Goal: Task Accomplishment & Management: Manage account settings

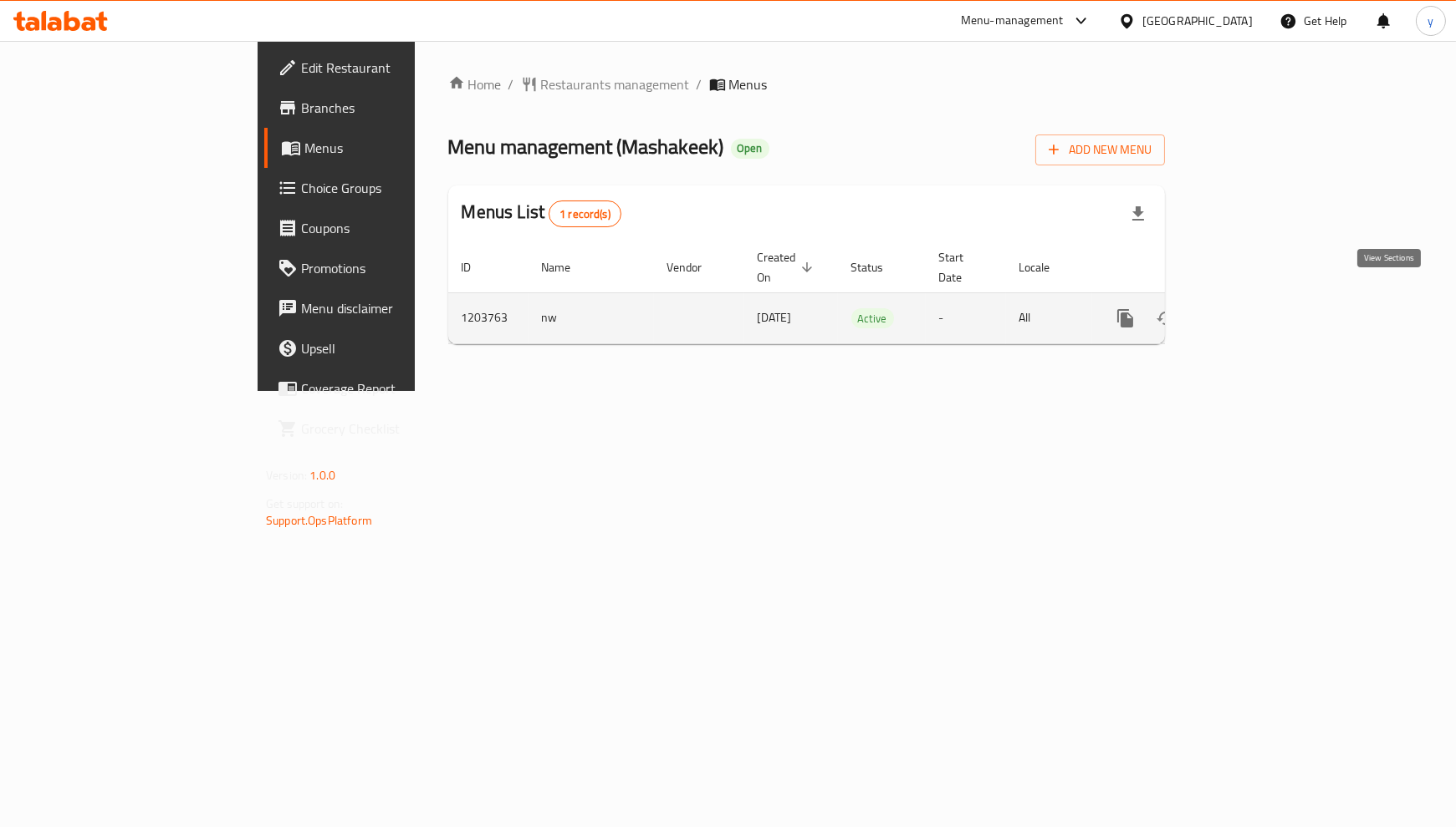
click at [1253, 311] on icon "enhanced table" at bounding box center [1246, 318] width 15 height 15
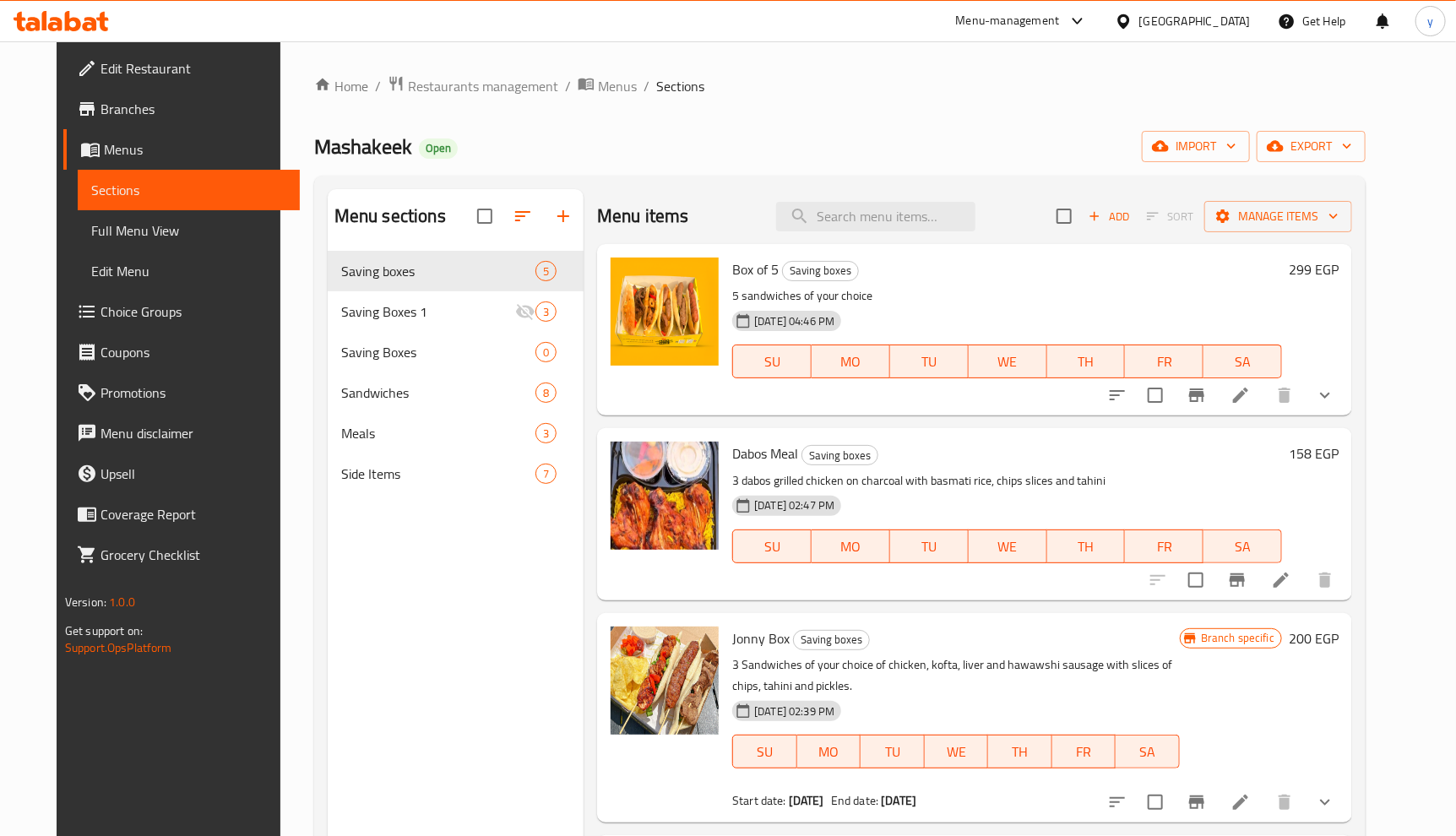
click at [118, 314] on span "Choice Groups" at bounding box center [193, 312] width 186 height 20
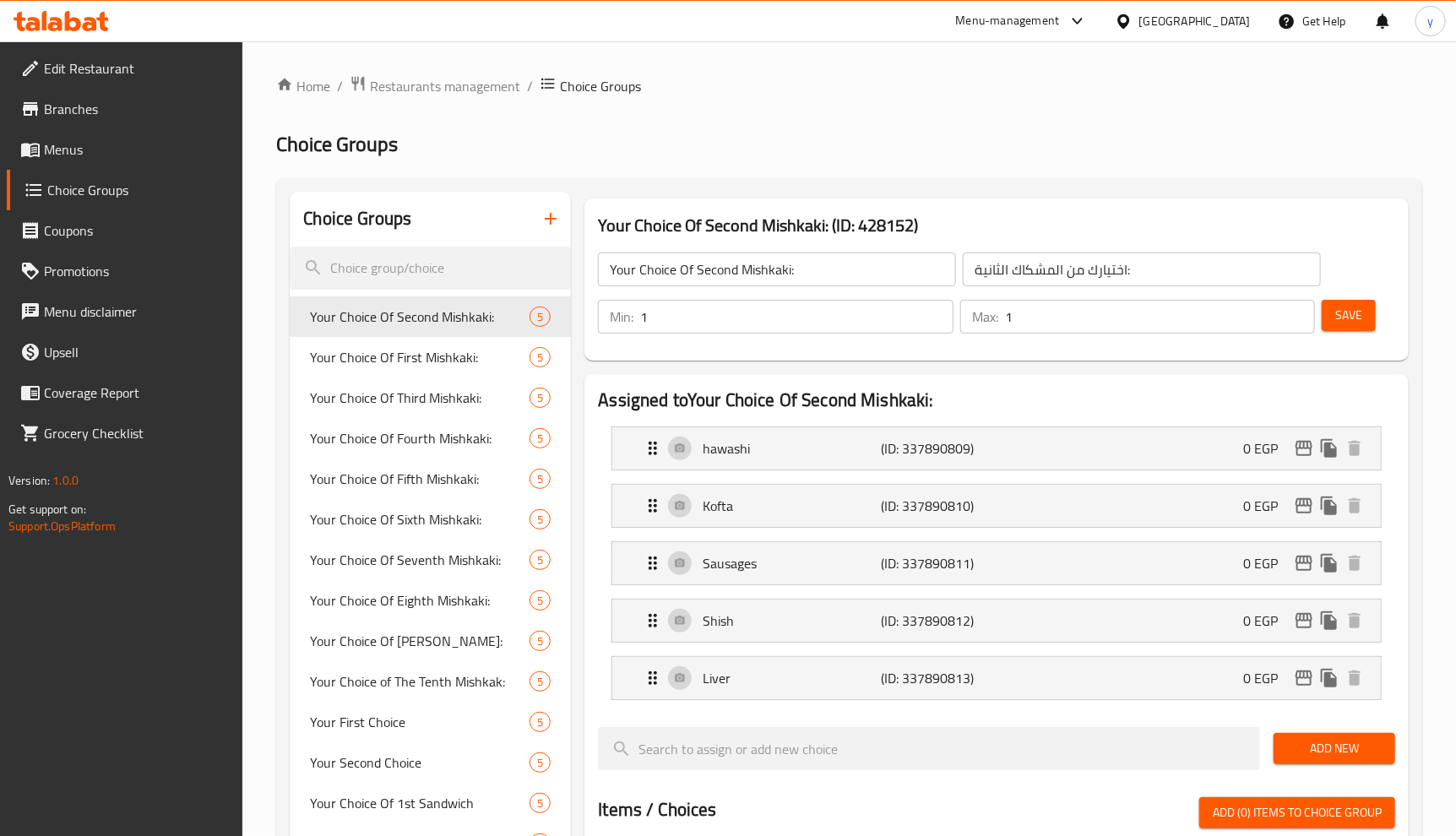
click at [1197, 103] on div "Home / Restaurants management / Choice Groups Choice Groups Choice Groups Your …" at bounding box center [848, 786] width 1146 height 1421
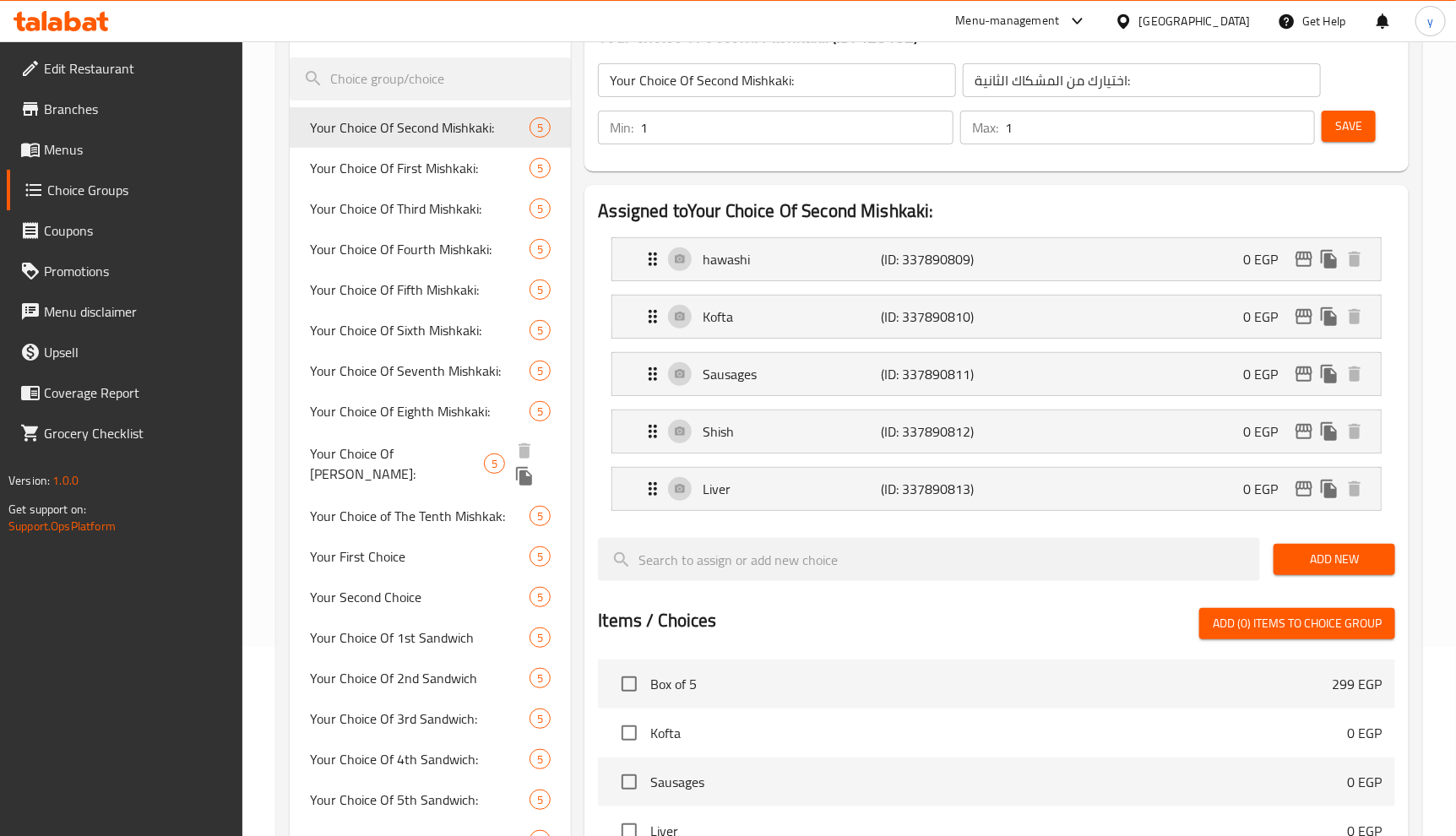
scroll to position [38, 0]
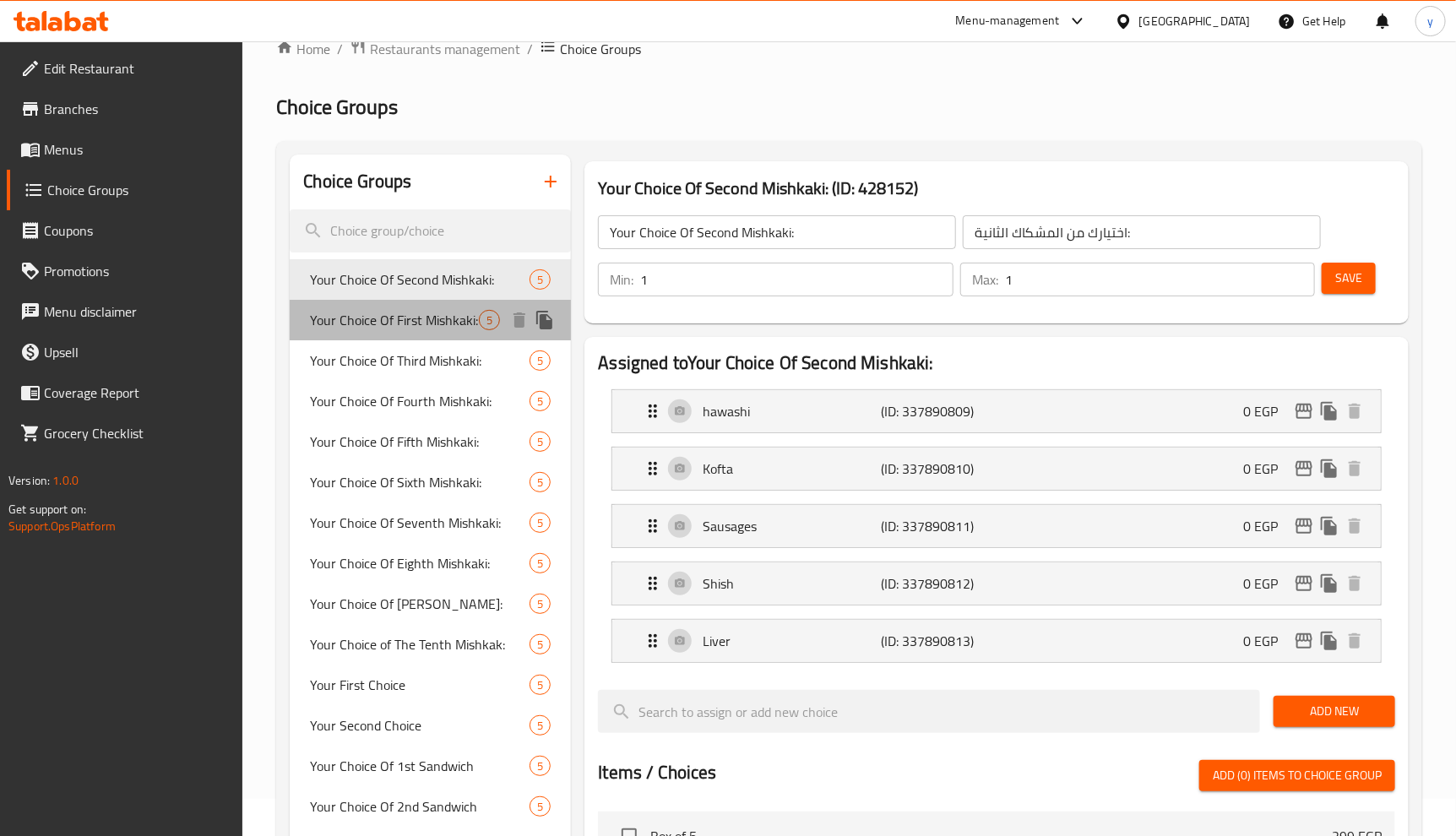
click at [436, 327] on span "Your Choice Of First Mishkaki:" at bounding box center [394, 320] width 169 height 20
type input "Your Choice Of First Mishkaki:"
type input "اختيارك من المشكاك الأولى:"
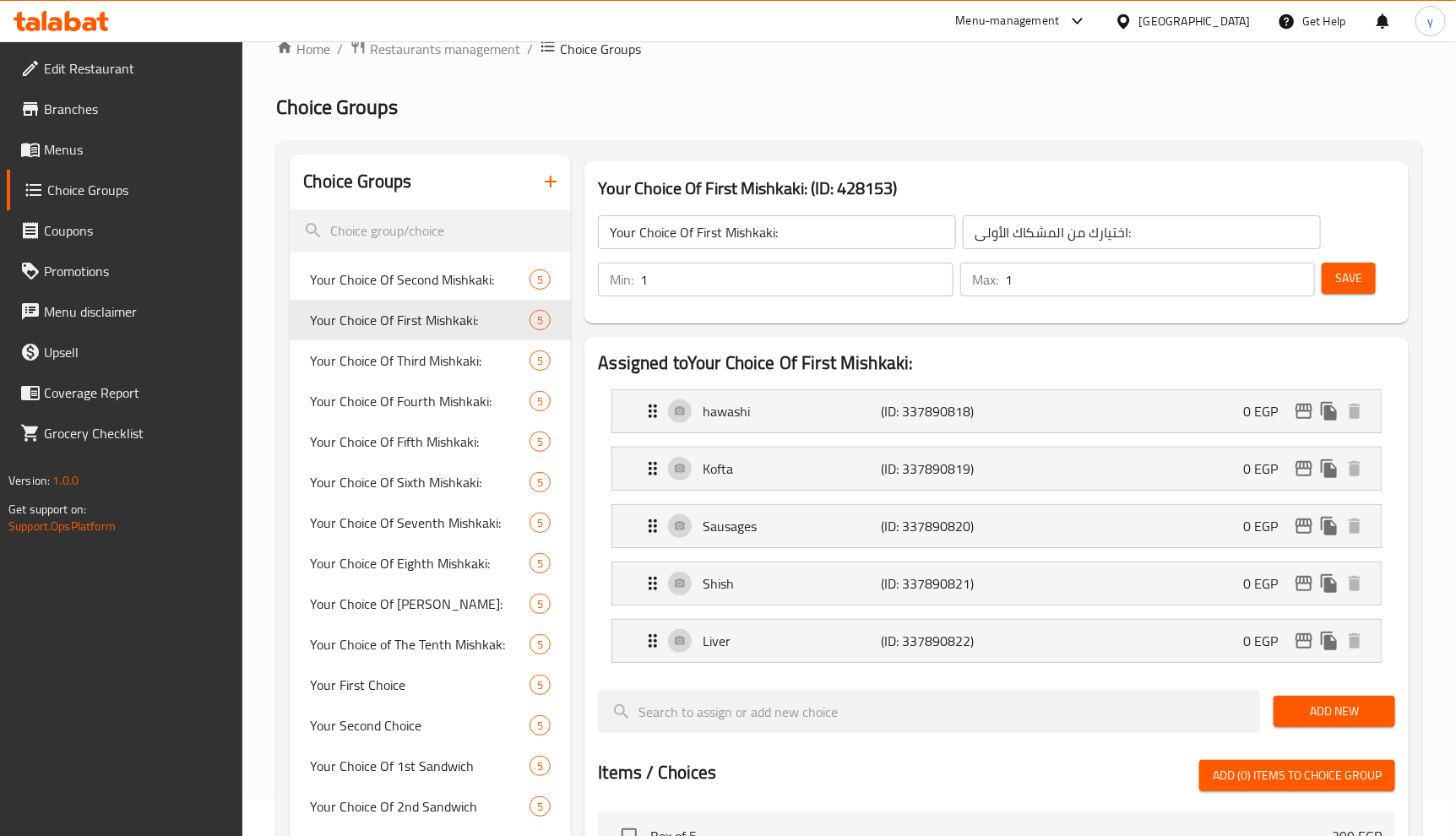
click at [770, 94] on h2 "Choice Groups" at bounding box center [848, 106] width 1146 height 27
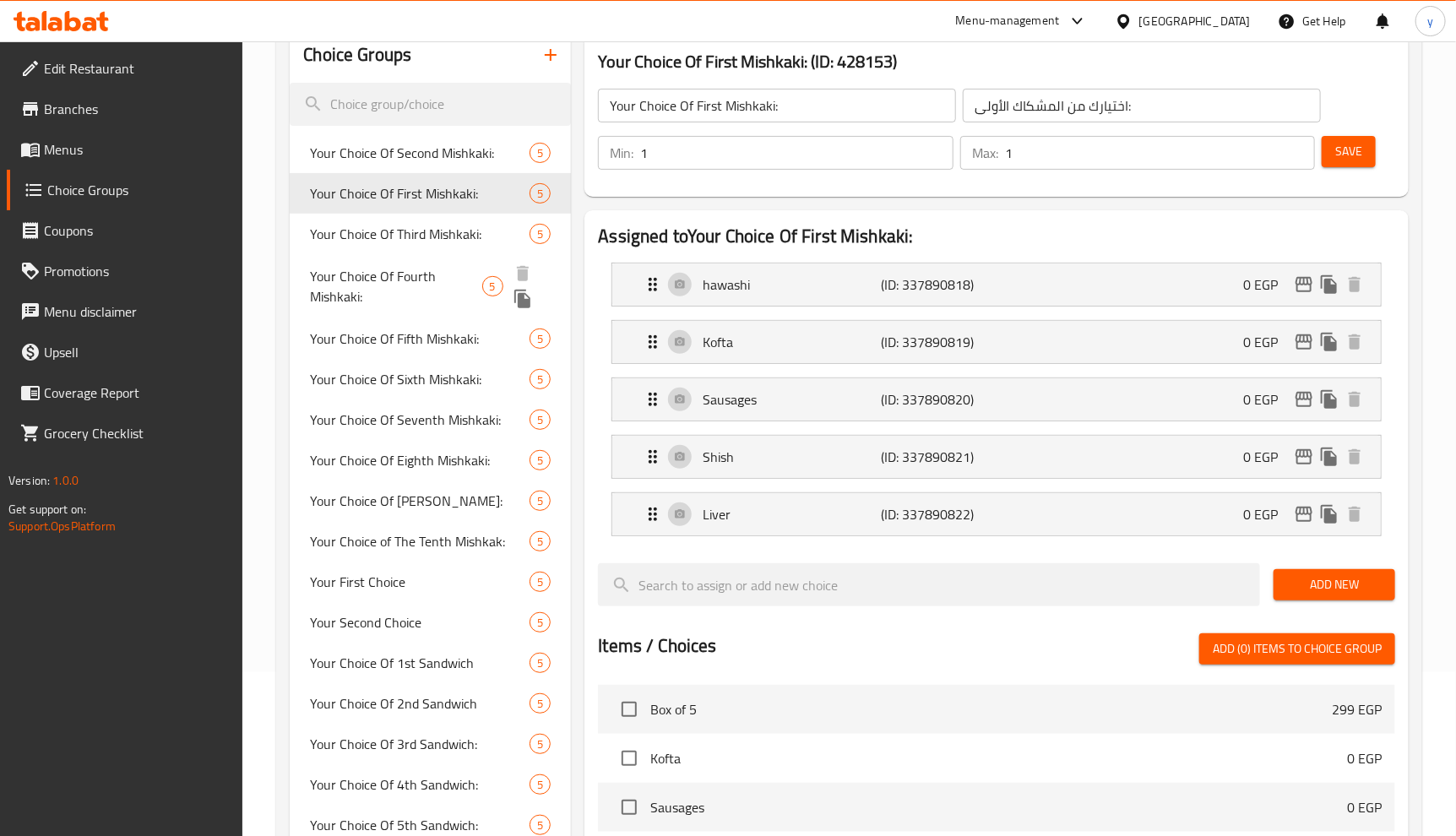
scroll to position [131, 0]
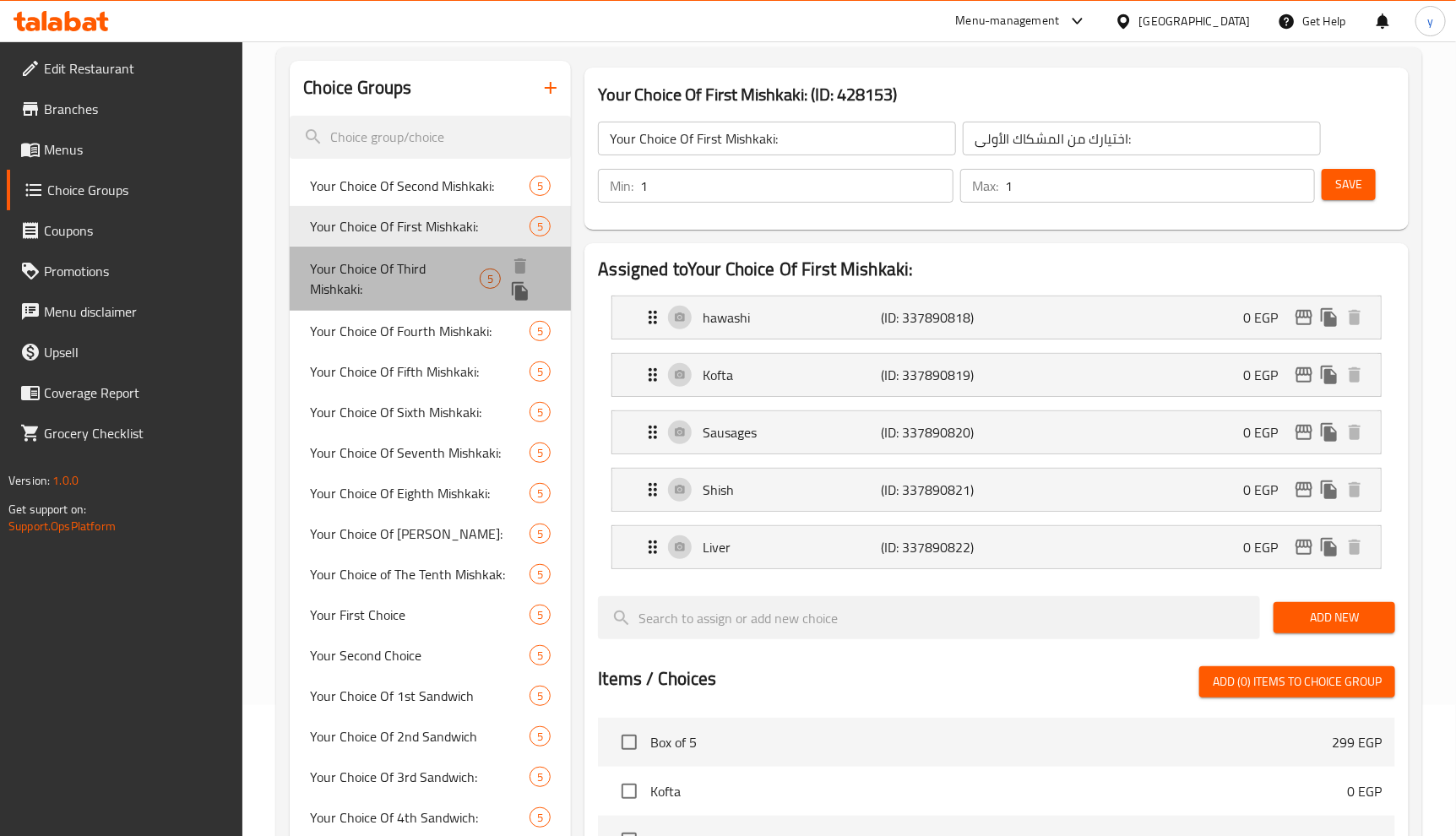
click at [406, 268] on span "Your Choice Of Third Mishkaki:" at bounding box center [394, 279] width 170 height 40
type input "Your Choice Of Third Mishkaki:"
type input "اختيارك من المشكاك الثالثة:"
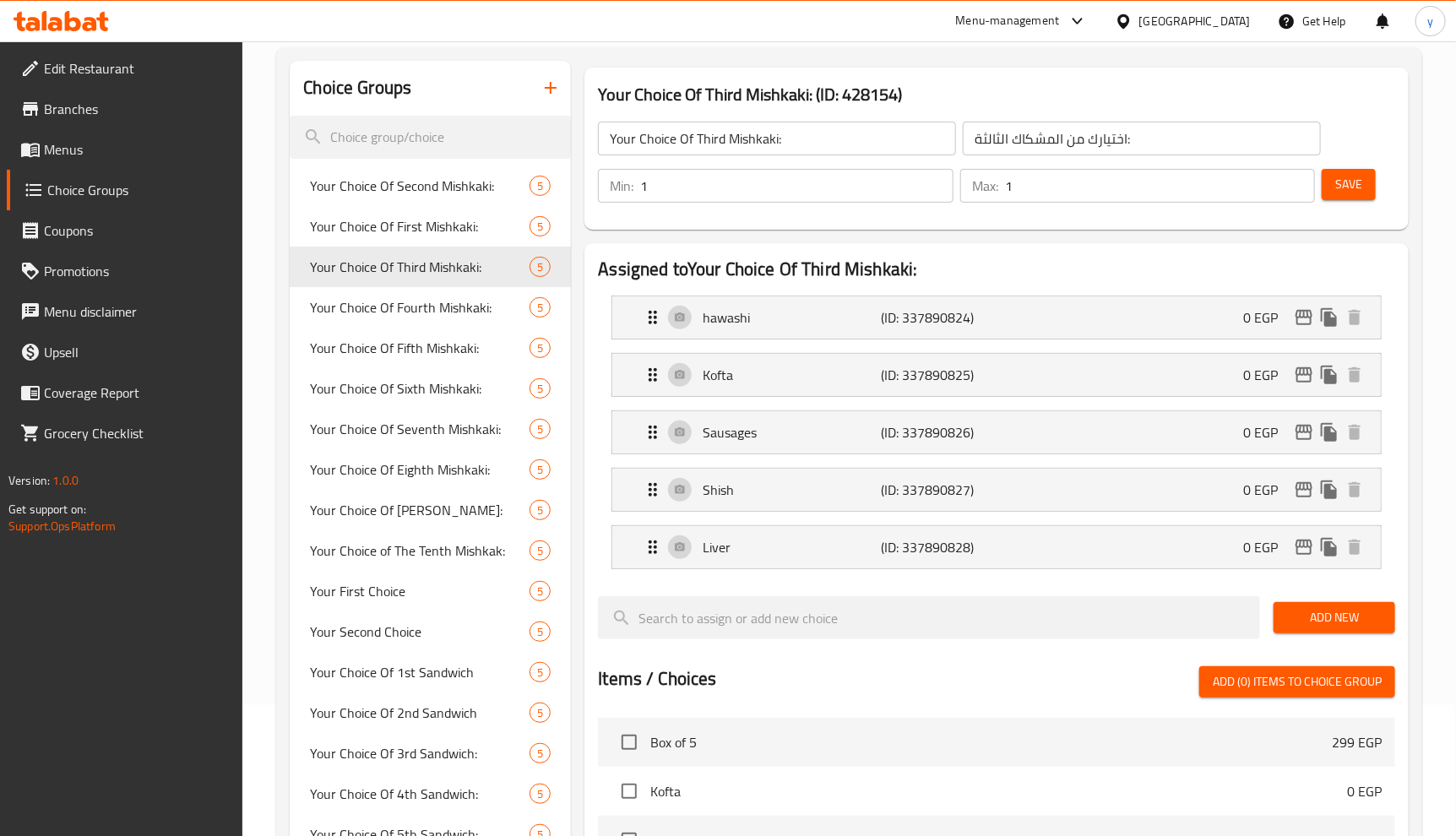
click at [905, 18] on div "Menu-management [GEOGRAPHIC_DATA] Get Help y" at bounding box center [728, 21] width 1456 height 40
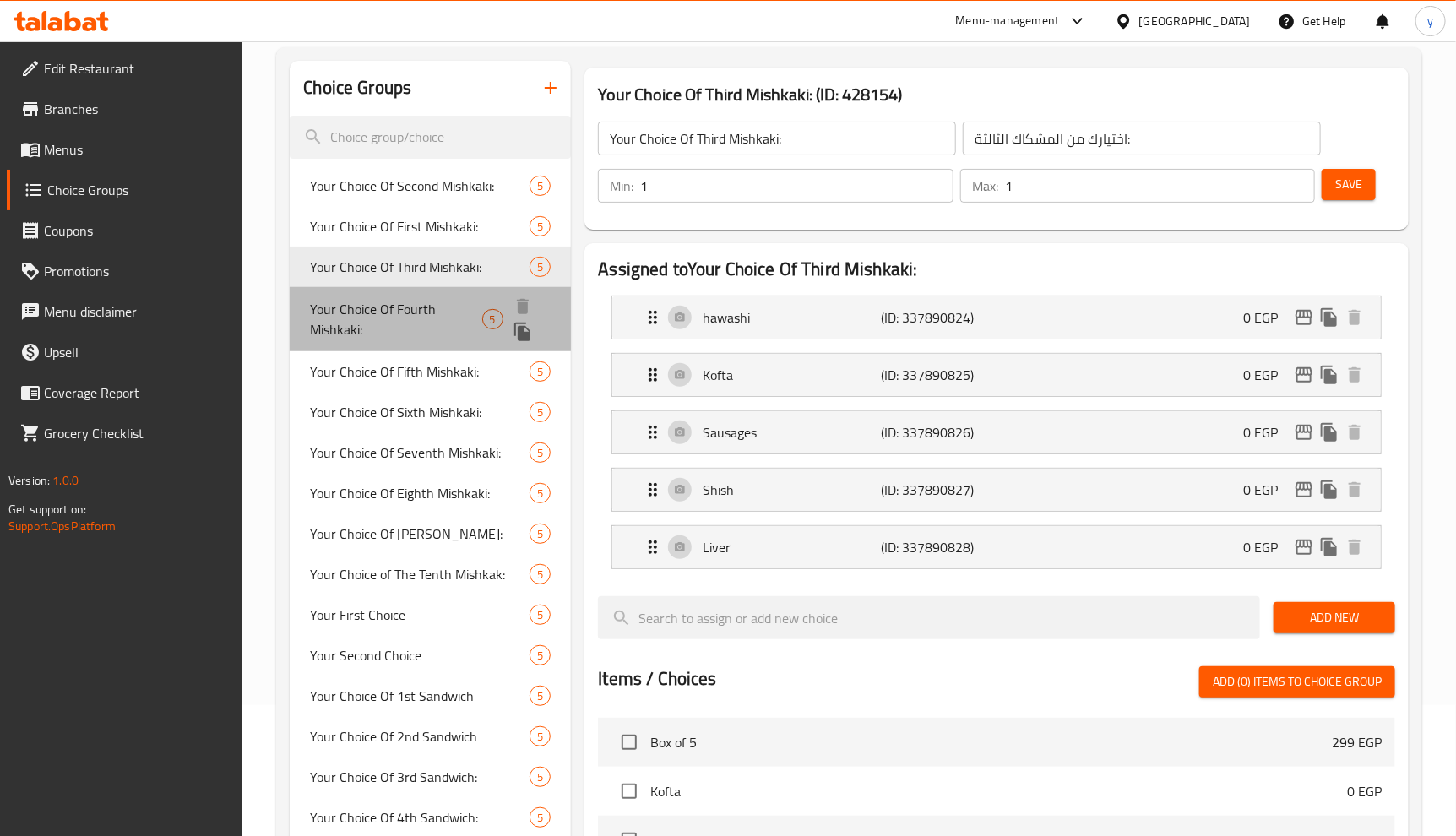
click at [440, 339] on div "Your Choice Of Fourth Mishkaki: 5" at bounding box center [430, 319] width 281 height 64
type input "Your Choice Of Fourth Mishkaki:"
type input "اختيارك من المشكاك الرابع:"
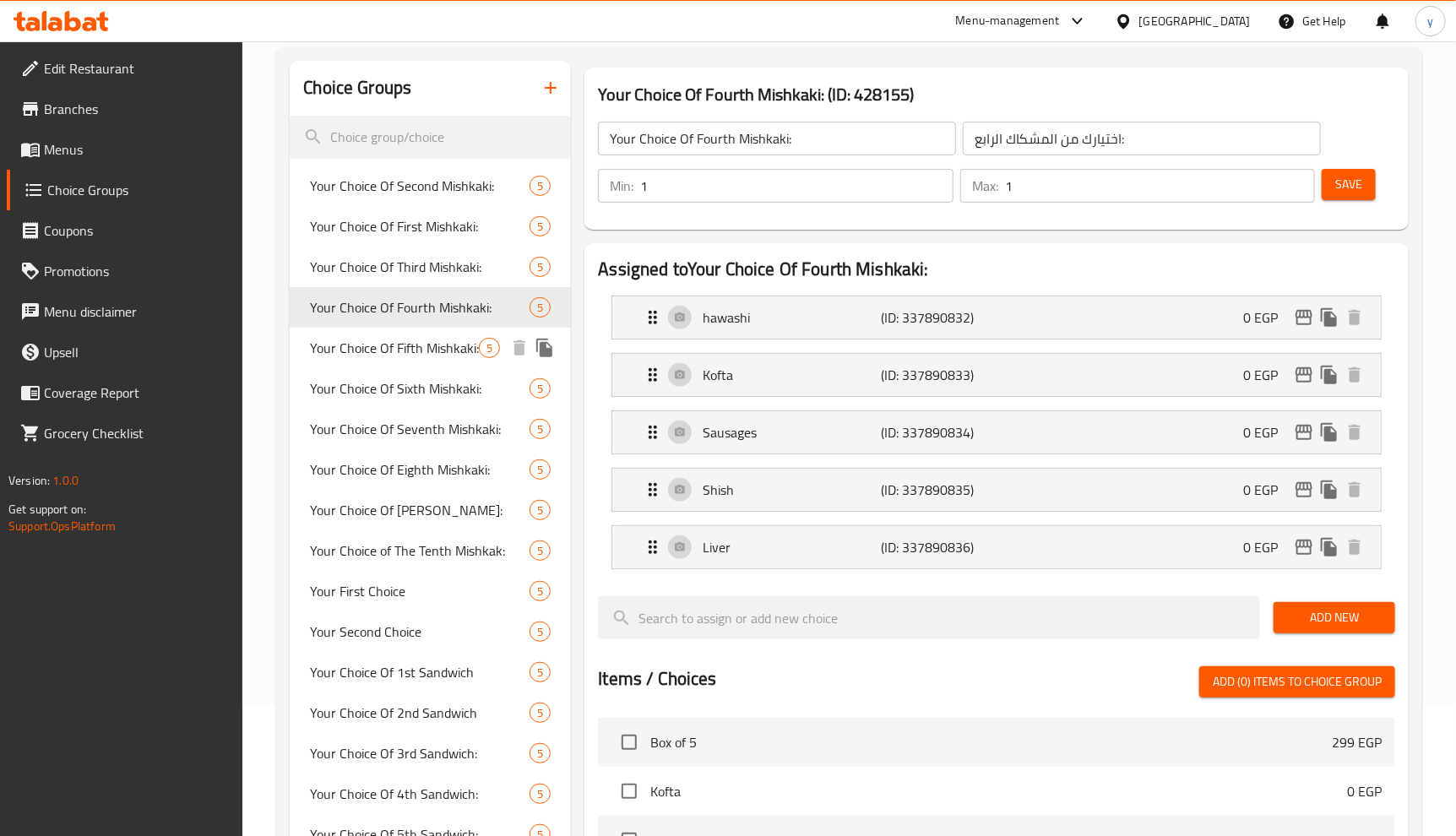
click at [428, 346] on span "Your Choice Of Fifth Mishkaki:" at bounding box center [394, 348] width 169 height 20
type input "Your Choice Of Fifth Mishkaki:"
type input "اختيارك من المشكاك الخامس:"
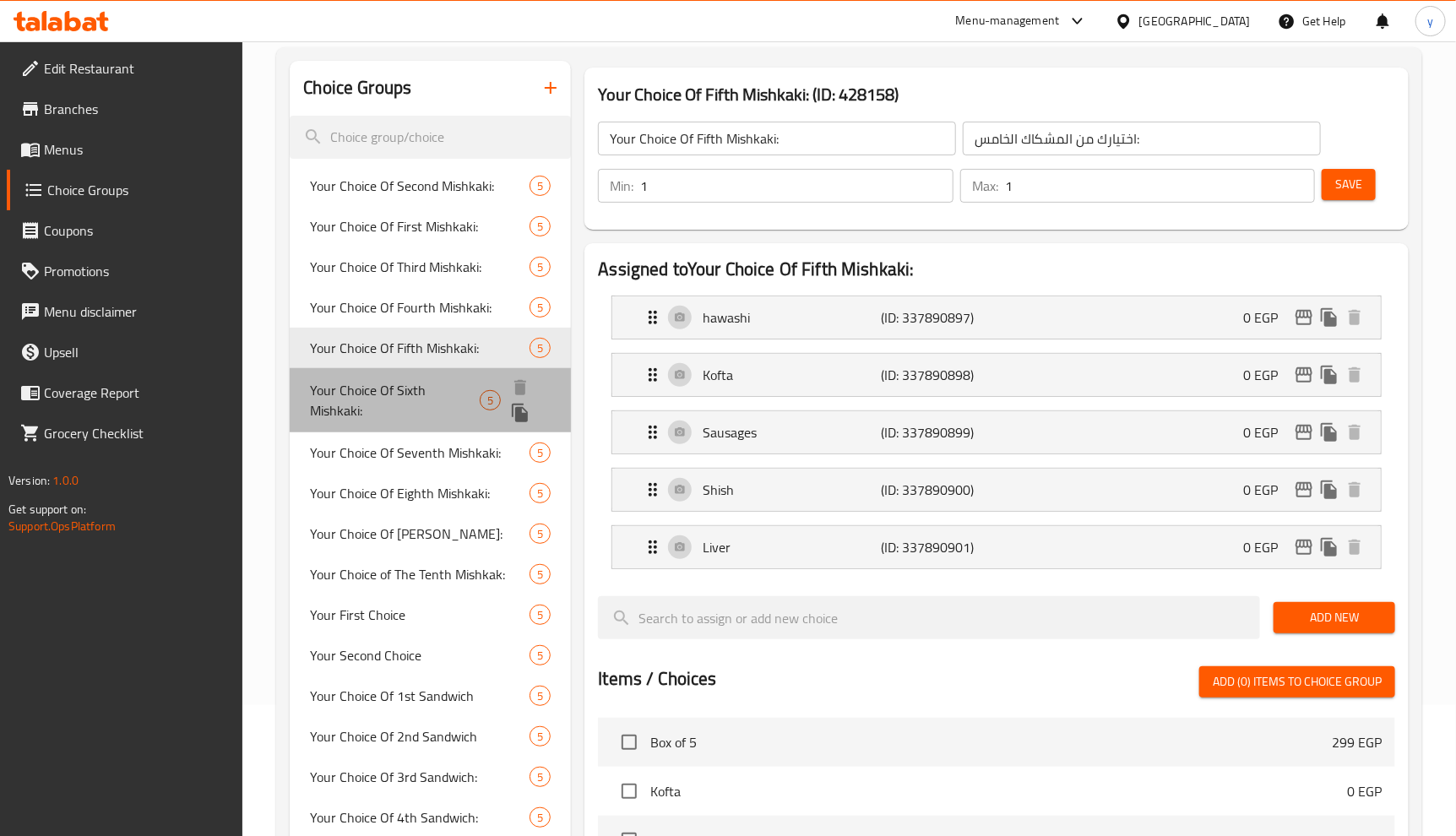
click at [432, 380] on span "Your Choice Of Sixth Mishkaki:" at bounding box center [394, 401] width 170 height 40
type input "Your Choice Of Sixth Mishkaki:"
type input "اختيارك المشكاك السادس:"
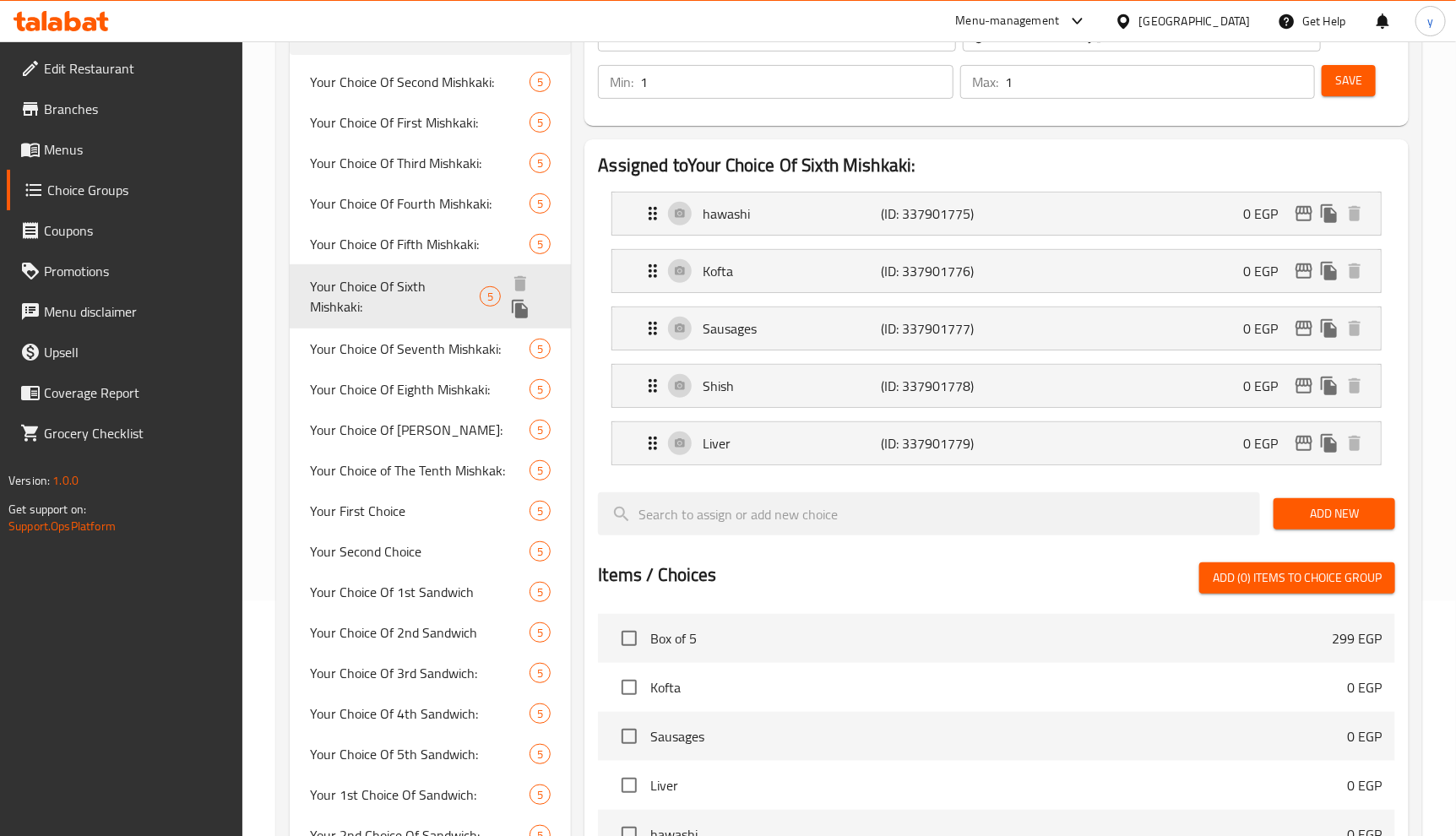
scroll to position [225, 0]
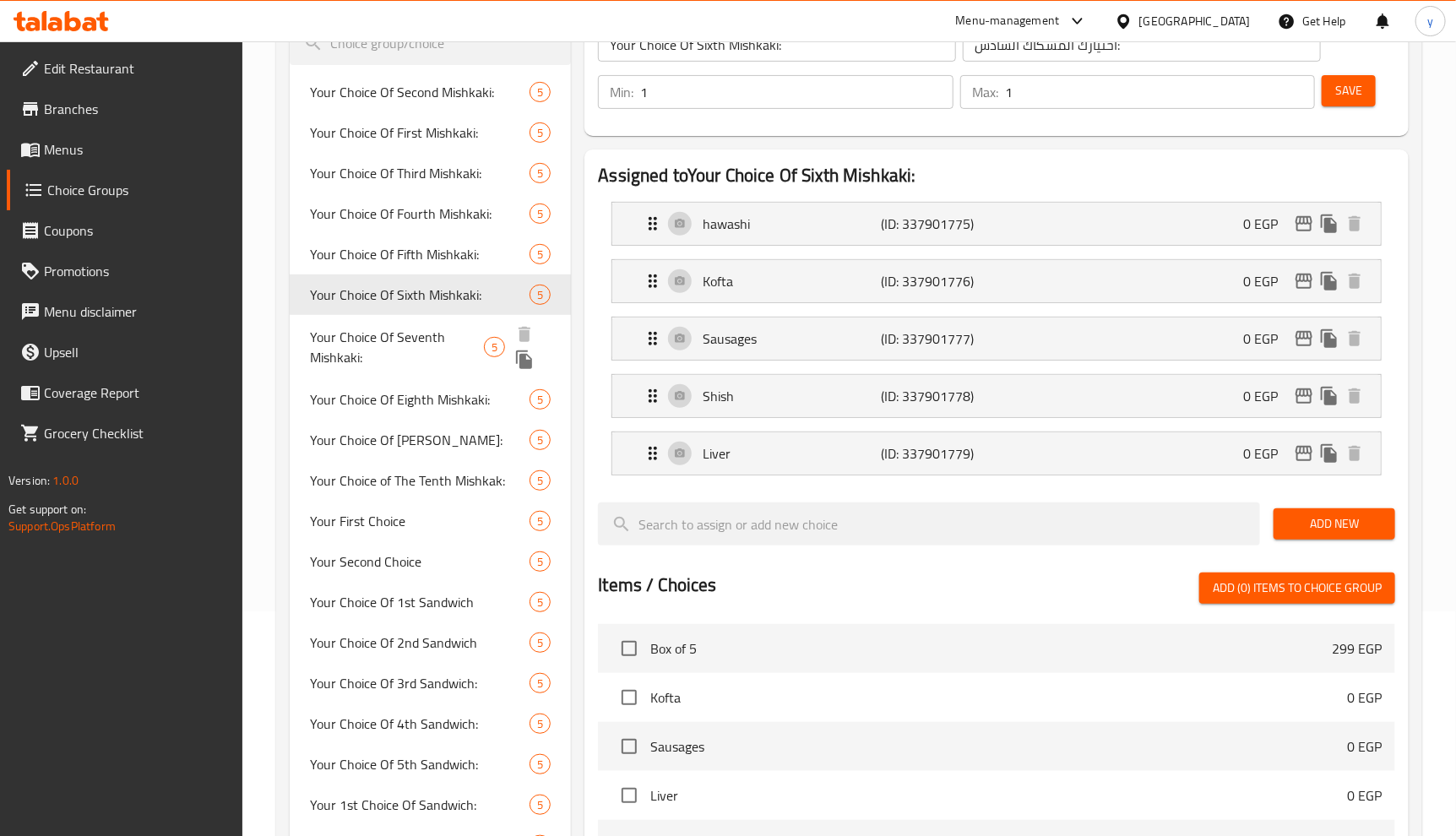
click at [432, 366] on span "Your Choice Of Seventh Mishkaki:" at bounding box center [396, 347] width 173 height 40
type input "Your Choice Of Seventh Mishkaki:"
type input "اختيارك المشكاك السابع:"
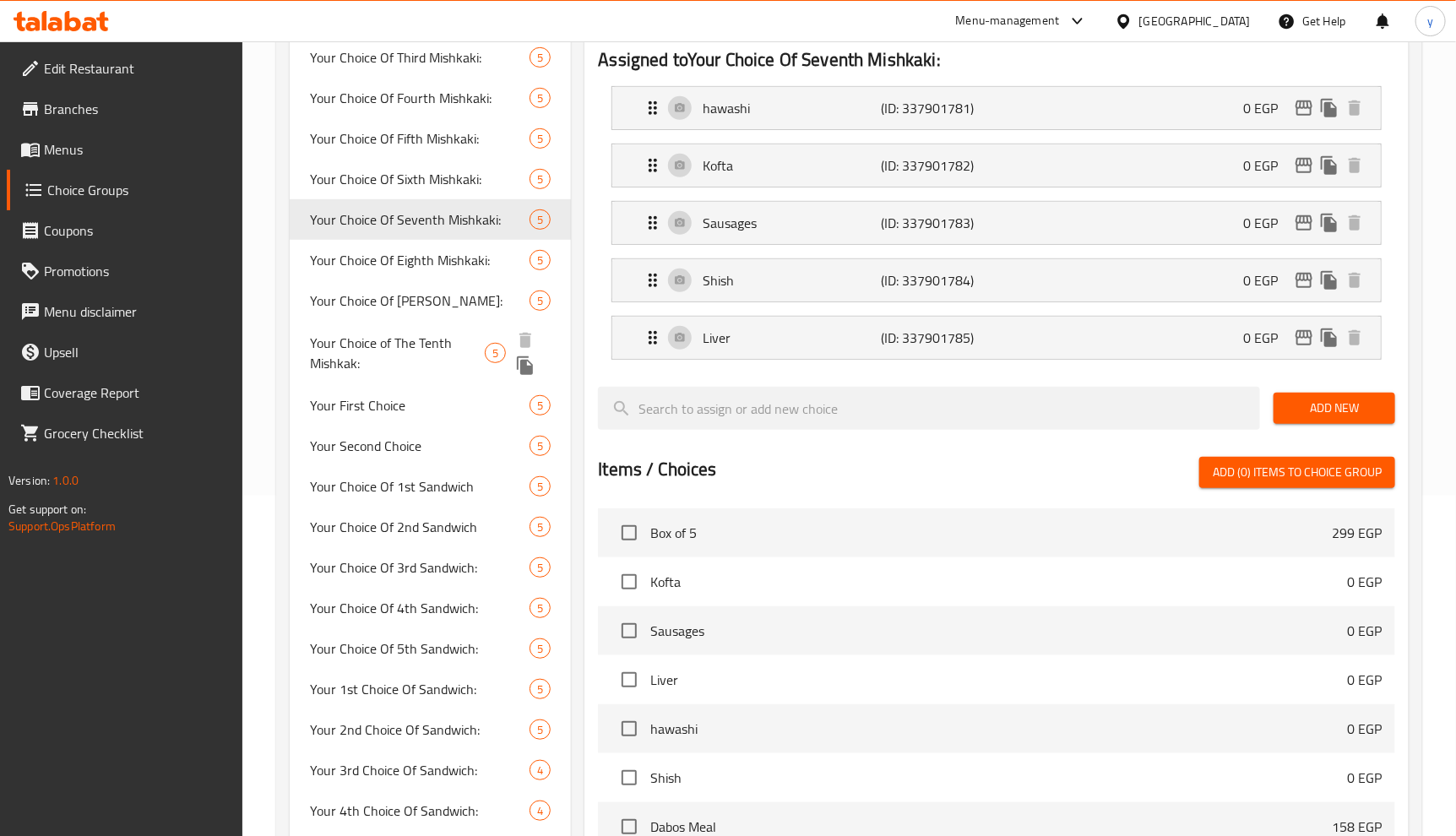
scroll to position [318, 0]
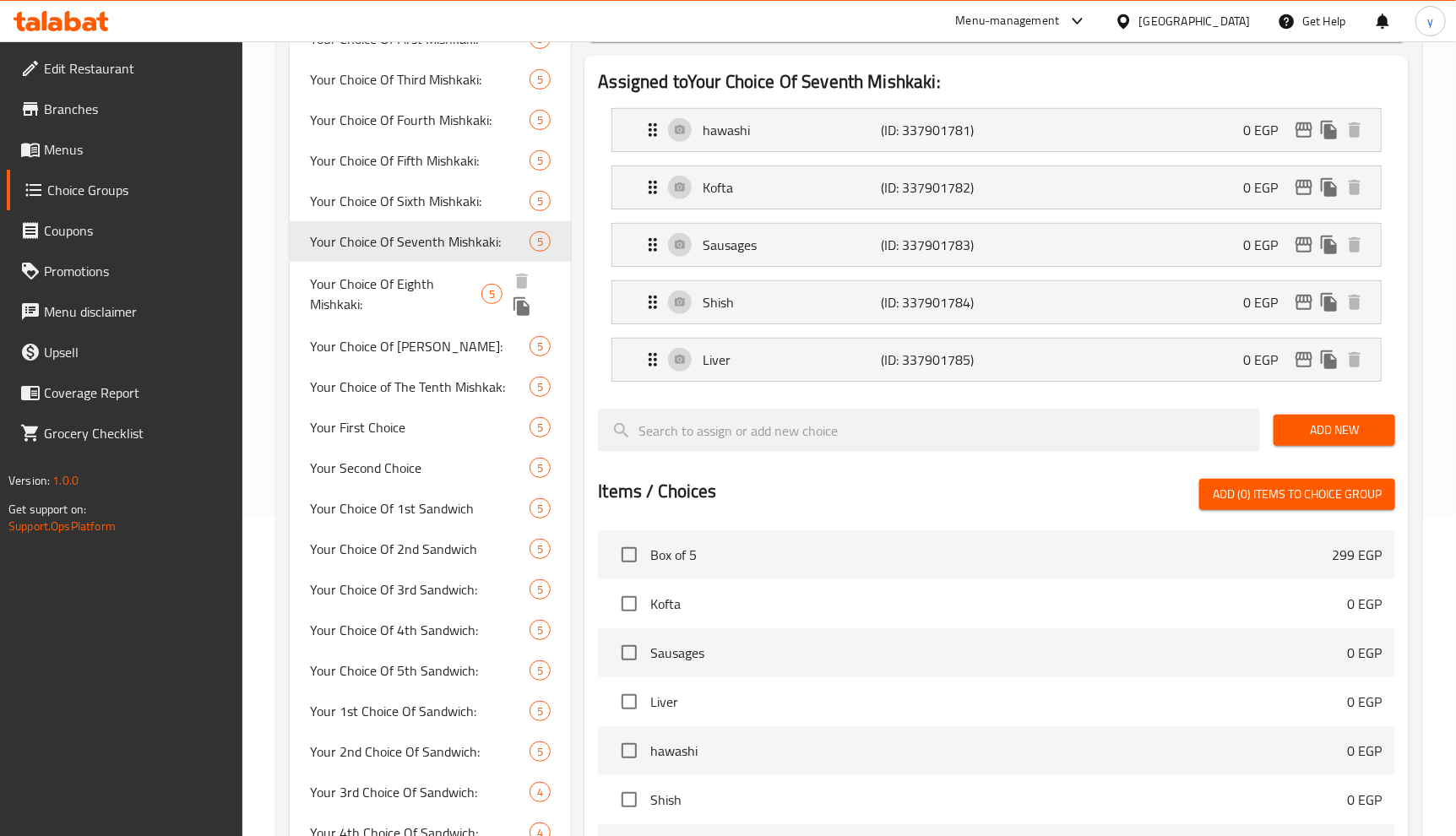
click at [409, 311] on span "Your Choice Of Eighth Mishkaki:" at bounding box center [395, 294] width 171 height 40
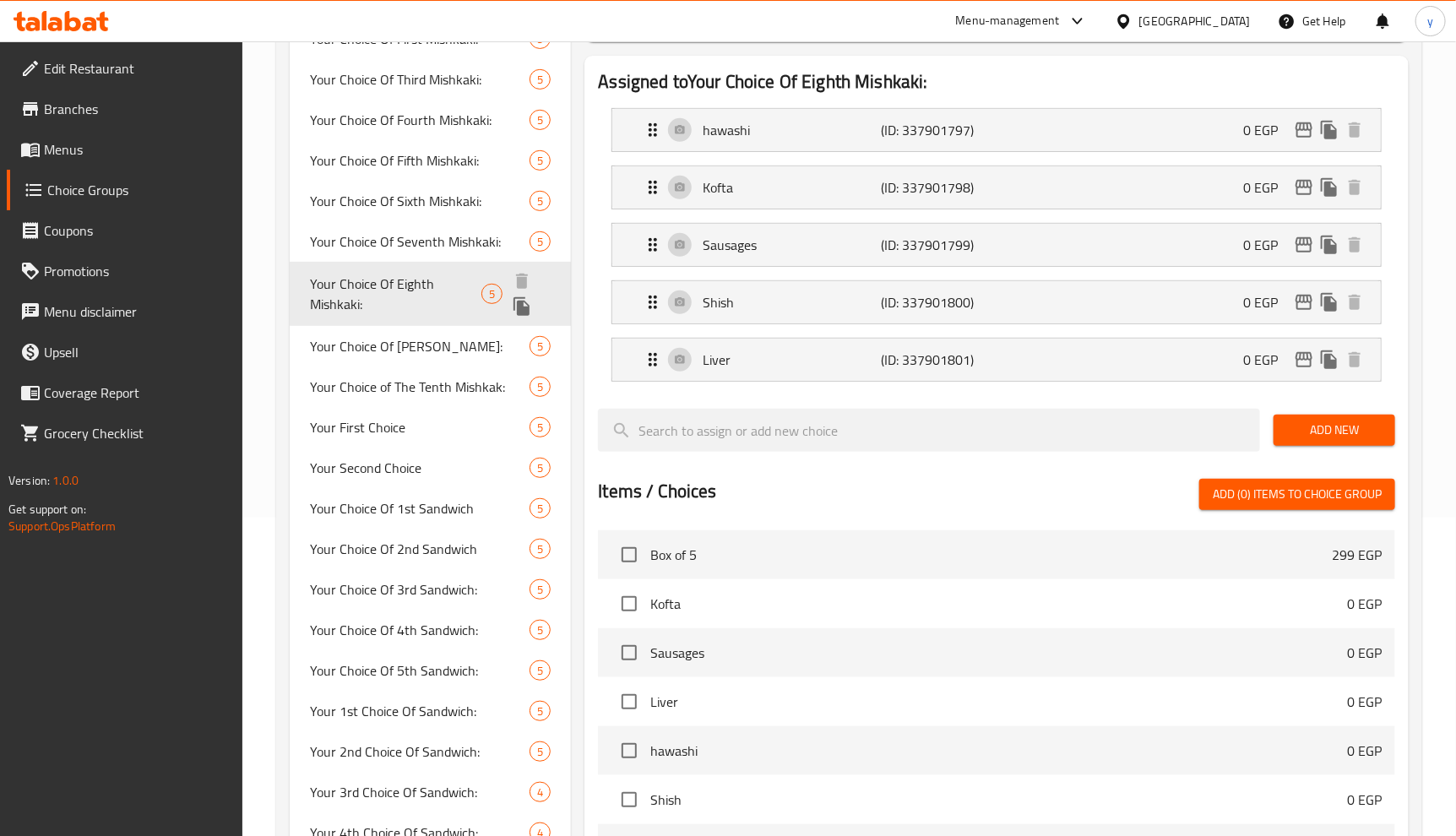
type input "Your Choice Of Eighth Mishkaki:"
type input "اختيارك من المشكاك الثامن:"
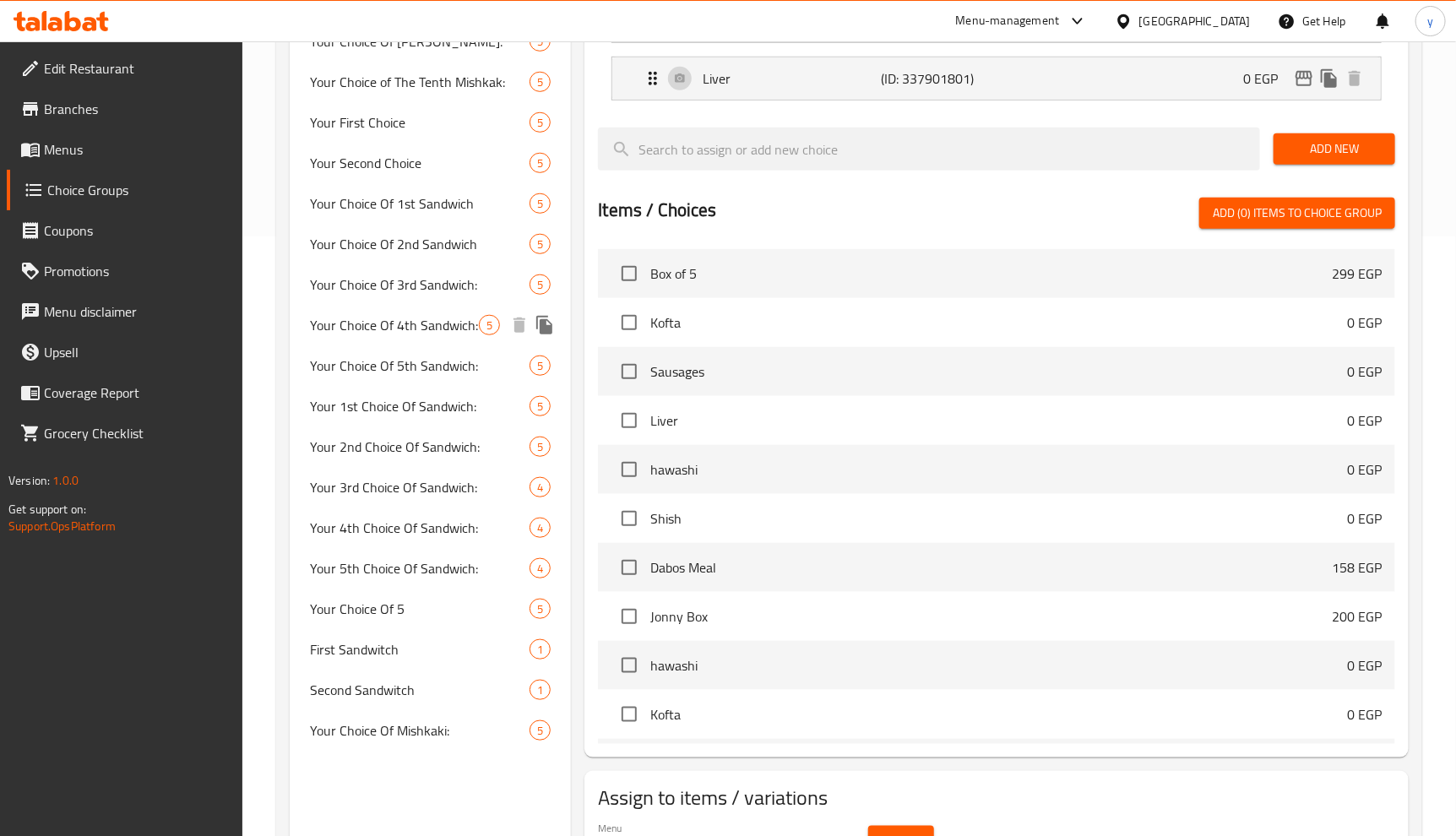
scroll to position [412, 0]
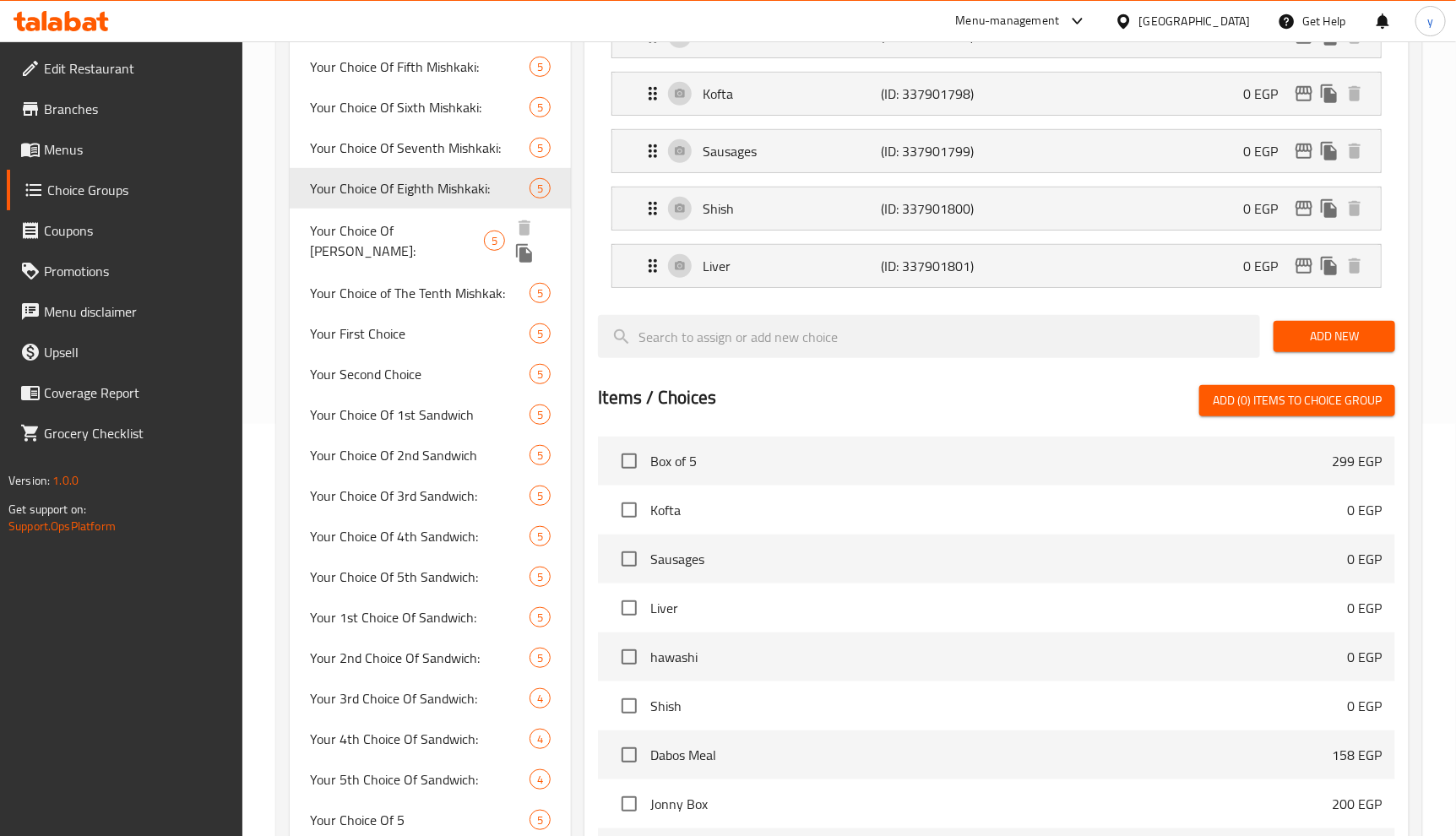
click at [439, 232] on span "Your Choice Of [PERSON_NAME]:" at bounding box center [397, 241] width 174 height 40
type input "Your Choice Of [PERSON_NAME]:"
type input "اختيارك المشكاك التاسع:"
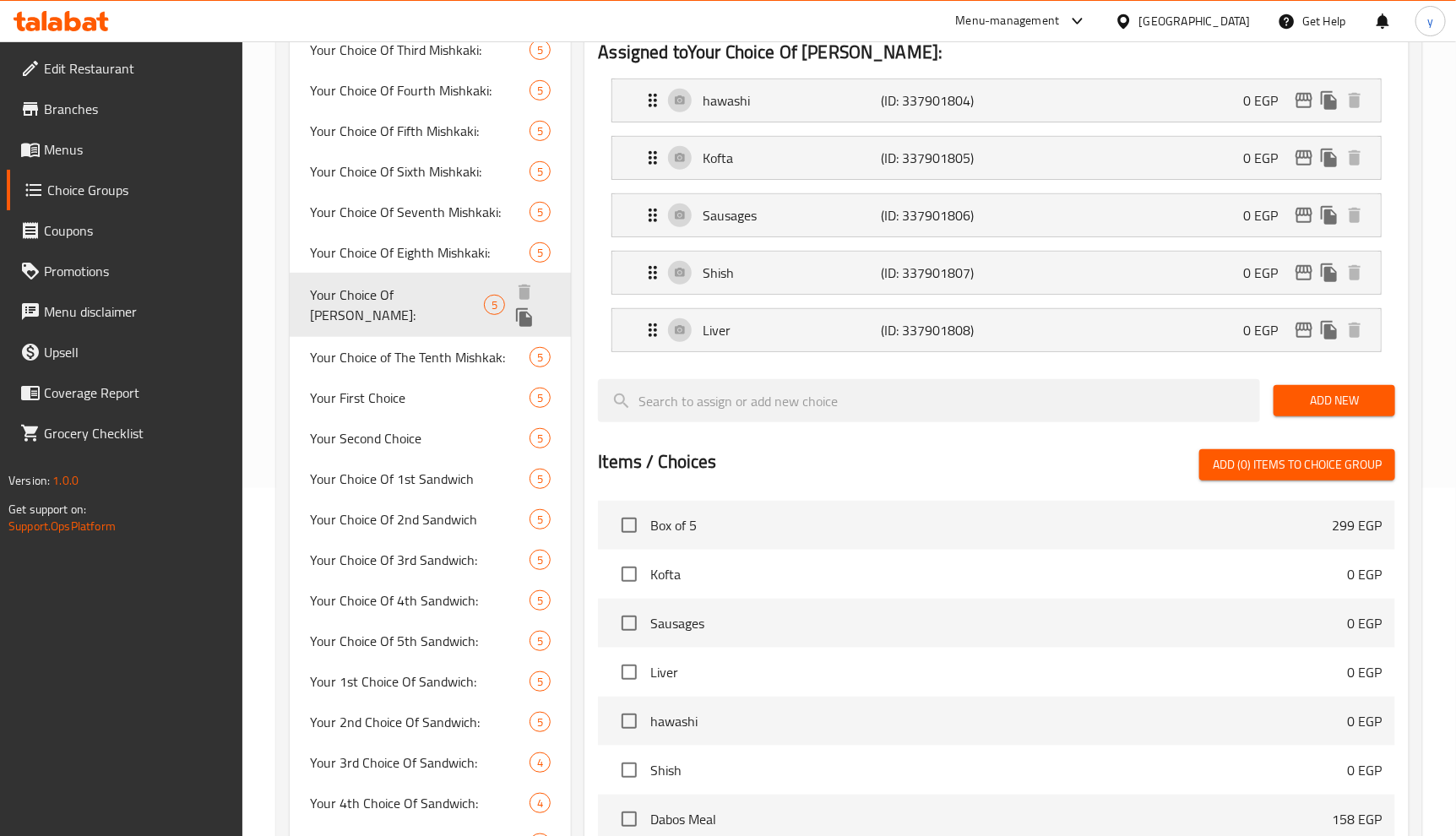
scroll to position [318, 0]
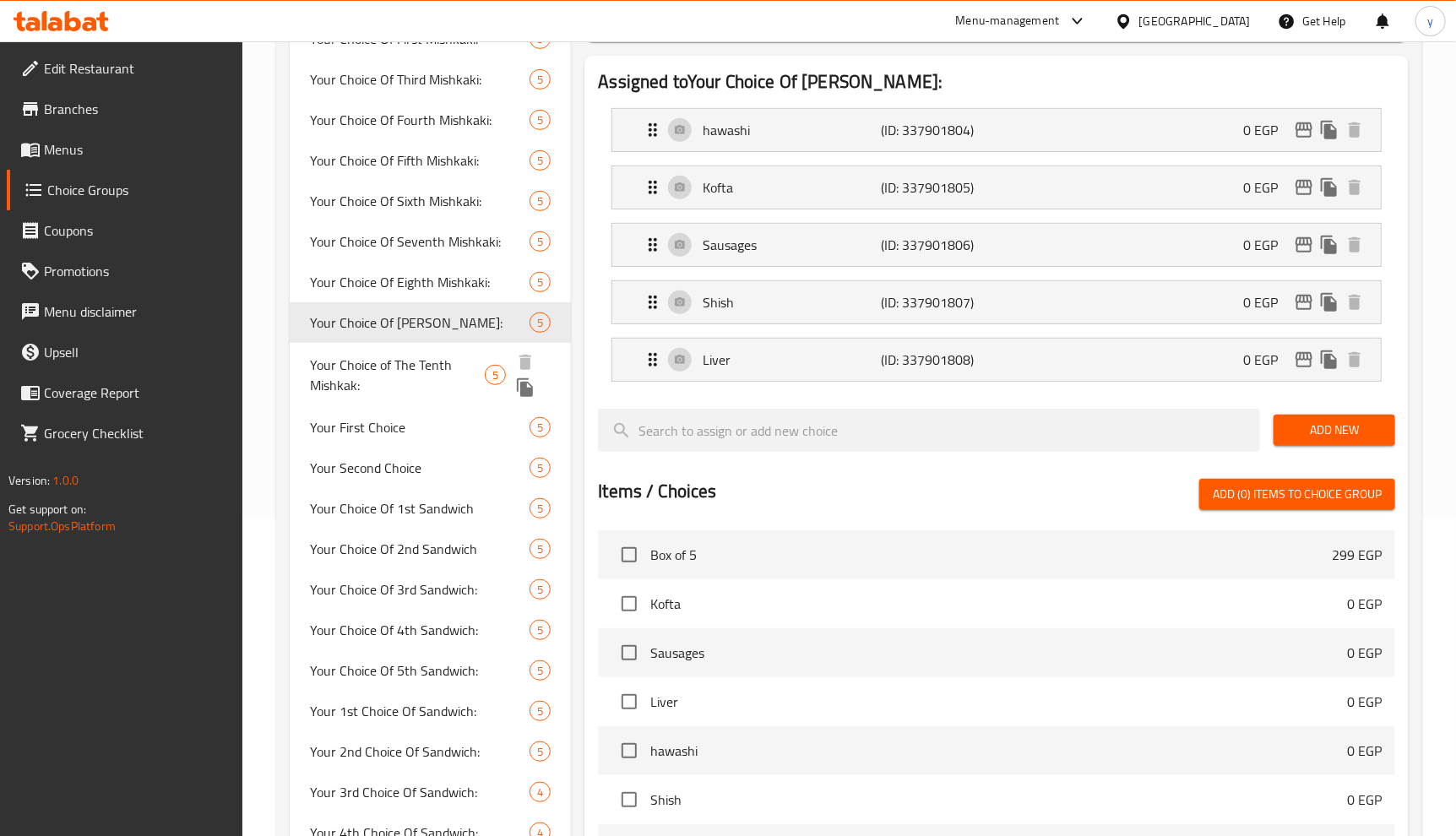
click at [432, 372] on span "Your Choice of The Tenth Mishkak:" at bounding box center [397, 375] width 174 height 40
type input "Your Choice of The Tenth Mishkak:"
type input "اختيارك من المشكاك العاشر:"
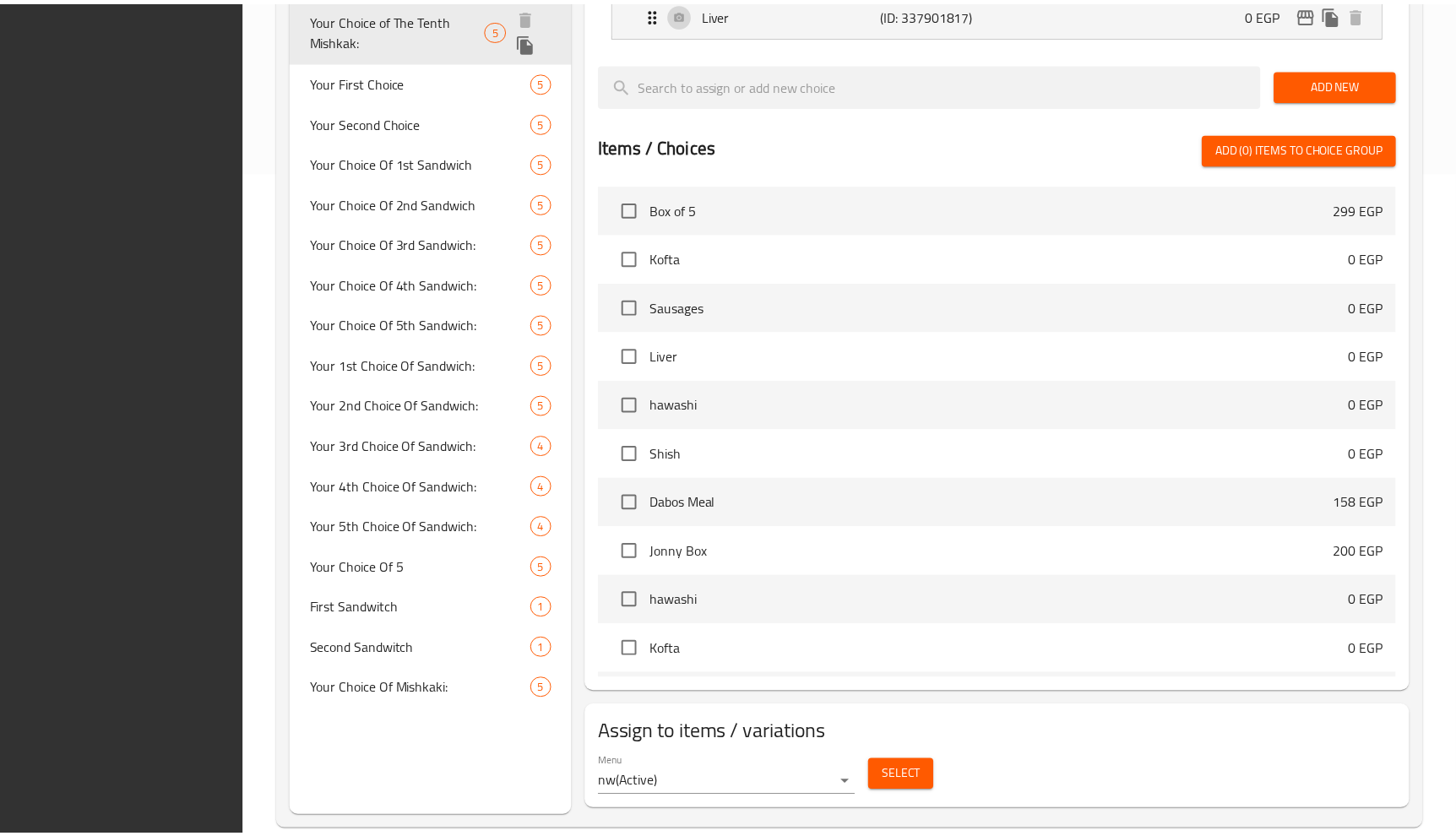
scroll to position [695, 0]
